Goal: Find specific page/section: Find specific page/section

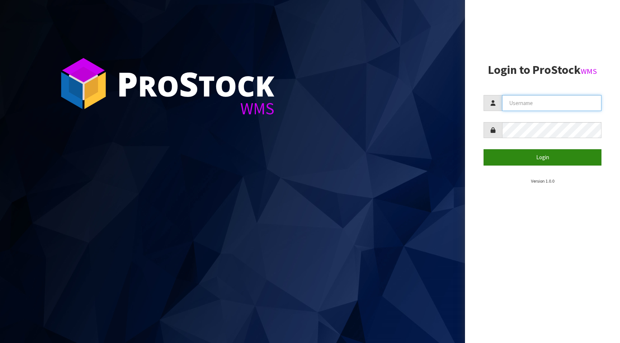
type input "KitchenAid"
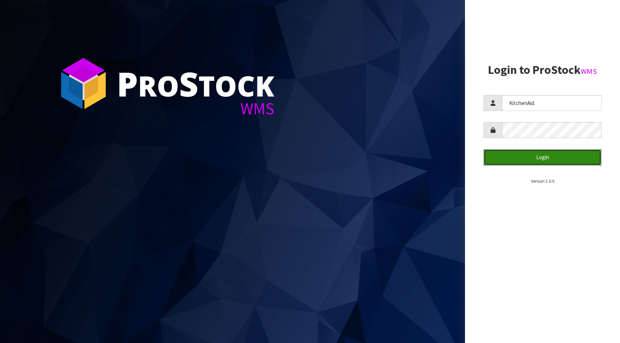
click at [515, 155] on button "Login" at bounding box center [543, 157] width 118 height 16
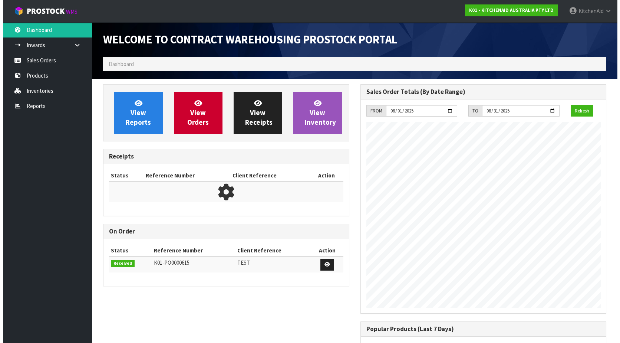
scroll to position [411, 257]
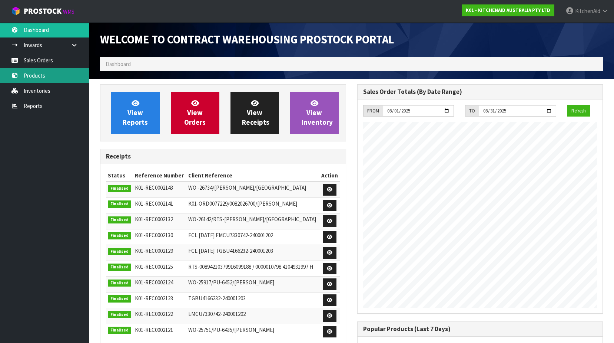
click at [37, 71] on link "Products" at bounding box center [44, 75] width 89 height 15
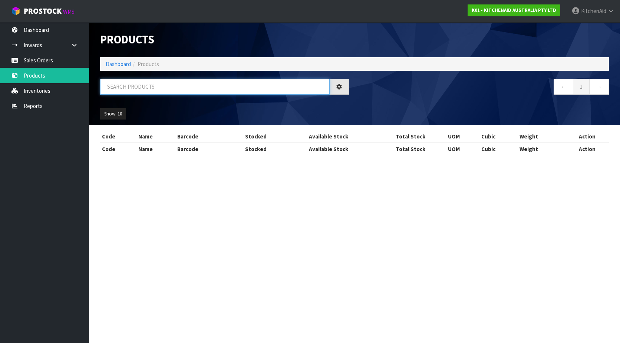
click at [140, 88] on input "text" at bounding box center [215, 87] width 230 height 16
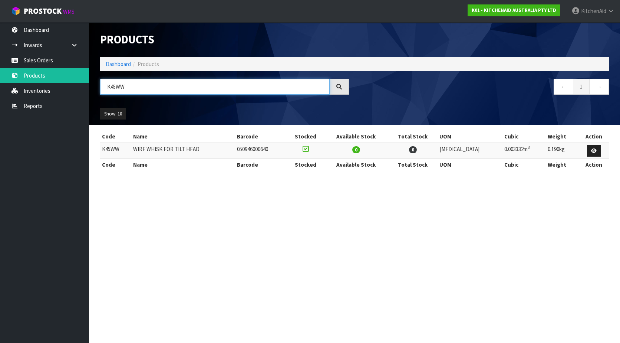
drag, startPoint x: 112, startPoint y: 89, endPoint x: 92, endPoint y: 89, distance: 20.4
click at [92, 89] on header "Products Import Products Drop file here to import csv template Dashboard Produc…" at bounding box center [354, 73] width 531 height 103
paste input "5KSM5THWWSS"
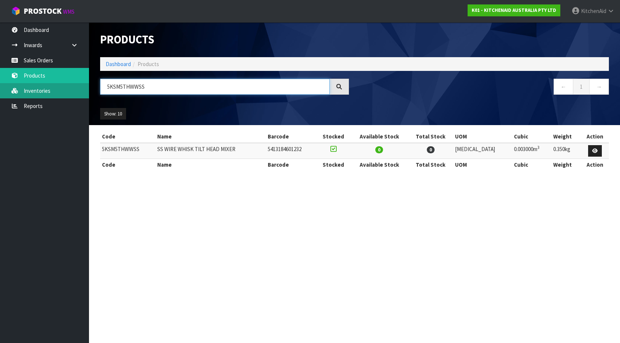
drag, startPoint x: 155, startPoint y: 87, endPoint x: 41, endPoint y: 88, distance: 114.2
click at [41, 88] on body "Toggle navigation ProStock WMS K01 - KITCHENAID AUSTRALIA PTY LTD [GEOGRAPHIC_D…" at bounding box center [310, 171] width 620 height 343
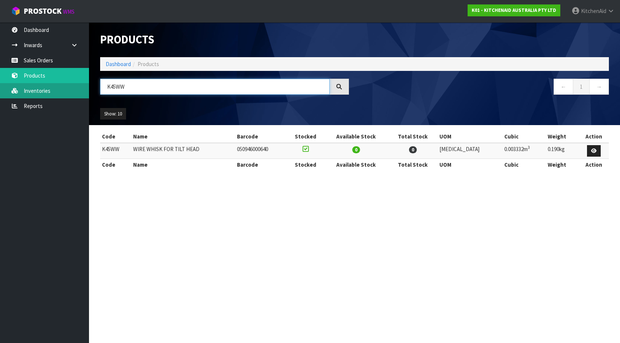
drag, startPoint x: 141, startPoint y: 88, endPoint x: 79, endPoint y: 89, distance: 62.3
click at [84, 89] on body "Toggle navigation ProStock WMS K01 - KITCHENAID AUSTRALIA PTY LTD [GEOGRAPHIC_D…" at bounding box center [310, 171] width 620 height 343
paste input "SM5TH3P"
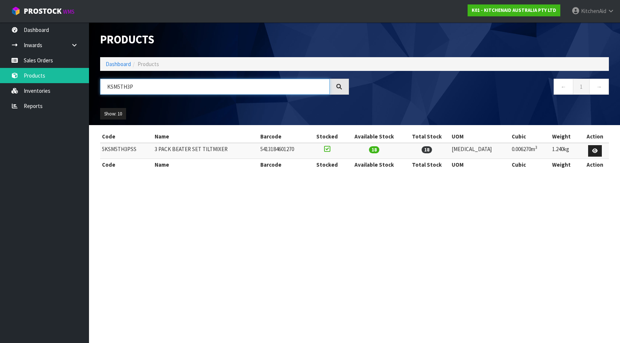
type input "KSM5TH3P"
drag, startPoint x: 137, startPoint y: 151, endPoint x: 103, endPoint y: 149, distance: 34.2
click at [103, 149] on td "5KSM5TH3PSS" at bounding box center [126, 151] width 53 height 16
copy td "5KSM5TH3PSS"
